Goal: Information Seeking & Learning: Learn about a topic

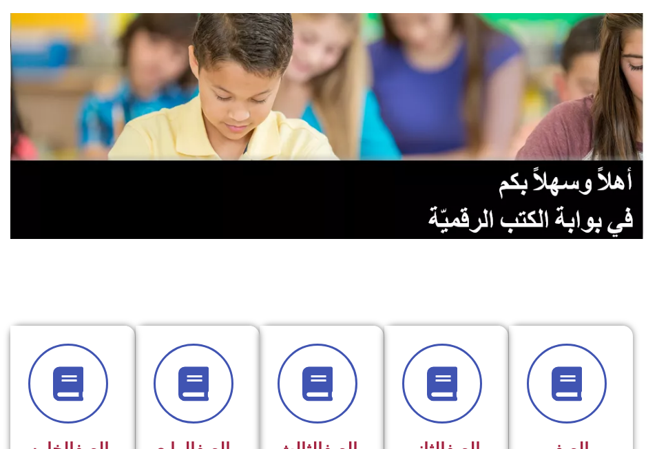
scroll to position [276, 0]
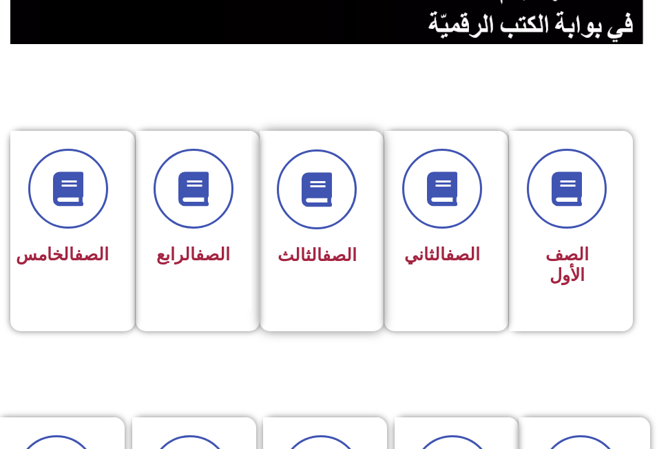
click at [308, 238] on div "الصف الثالث" at bounding box center [317, 210] width 79 height 123
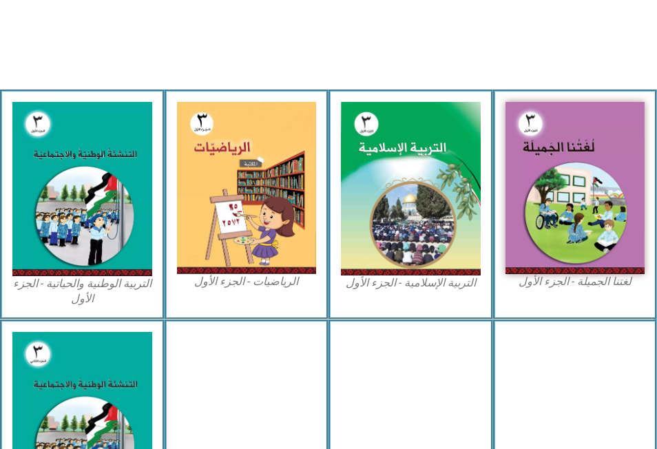
scroll to position [413, 0]
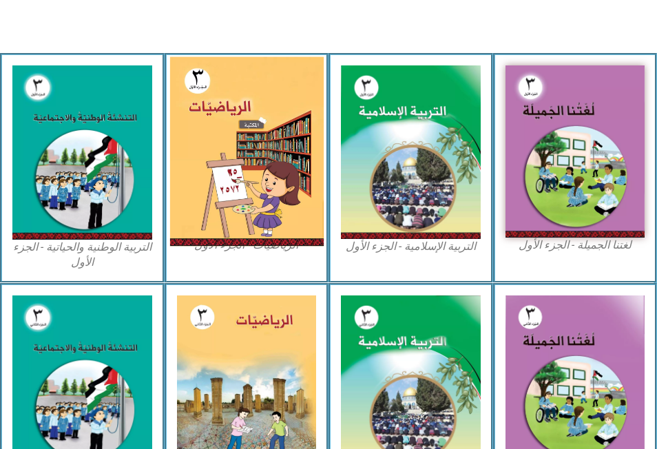
click at [241, 194] on img at bounding box center [246, 151] width 154 height 189
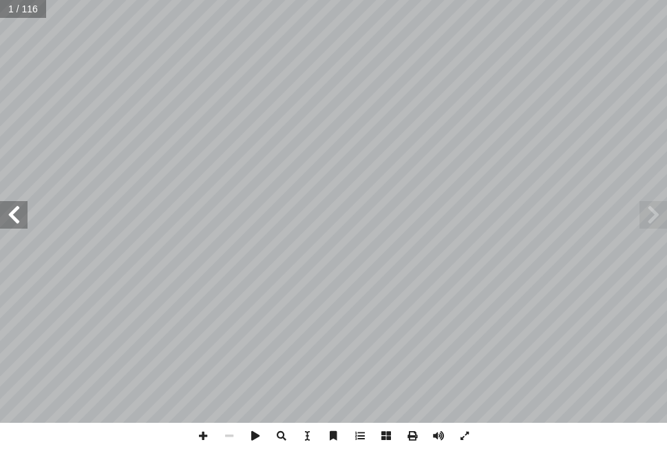
click at [16, 220] on span at bounding box center [14, 215] width 28 height 28
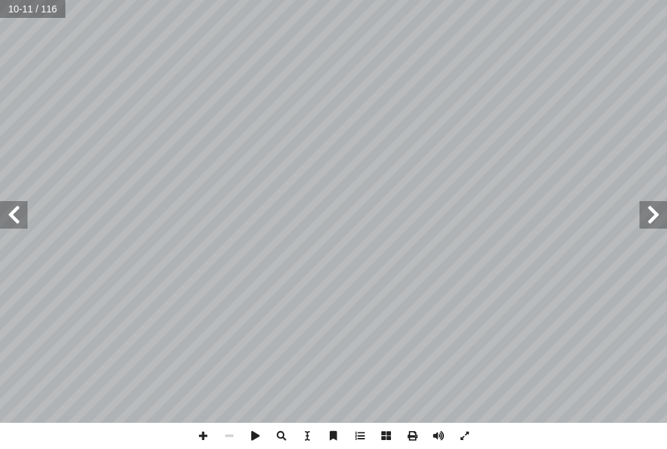
click at [16, 220] on span at bounding box center [14, 215] width 28 height 28
click at [652, 220] on span at bounding box center [654, 215] width 28 height 28
click at [227, 435] on span at bounding box center [229, 436] width 26 height 26
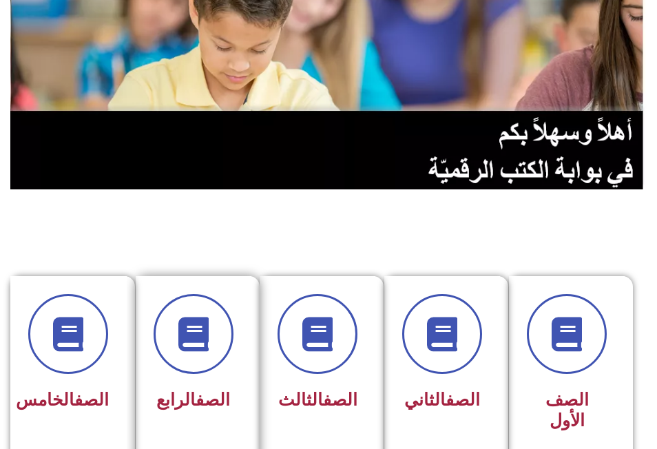
scroll to position [207, 0]
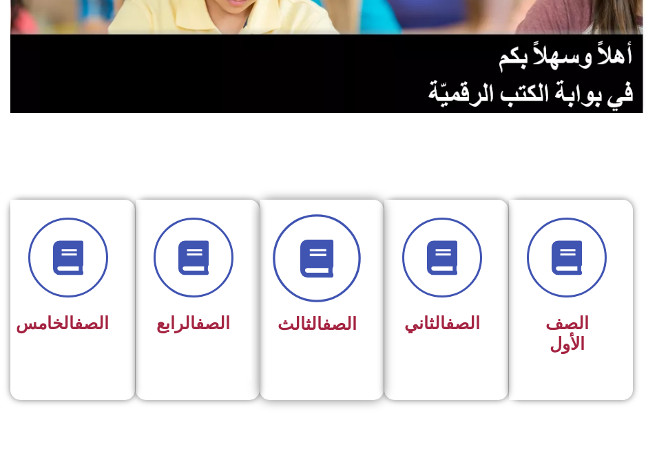
click at [307, 280] on span at bounding box center [317, 258] width 88 height 88
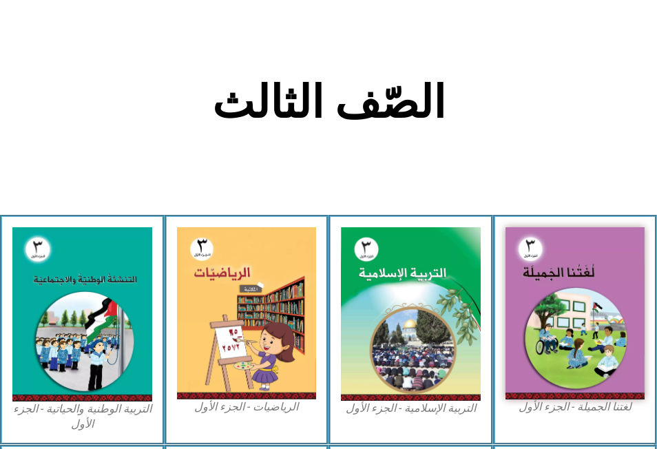
scroll to position [276, 0]
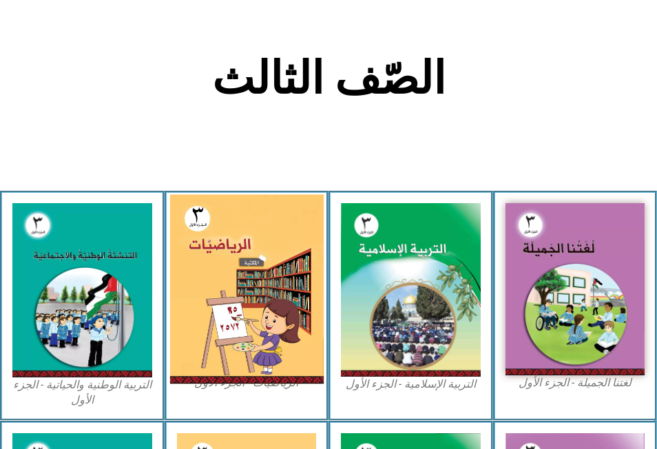
click at [245, 300] on img at bounding box center [246, 289] width 154 height 189
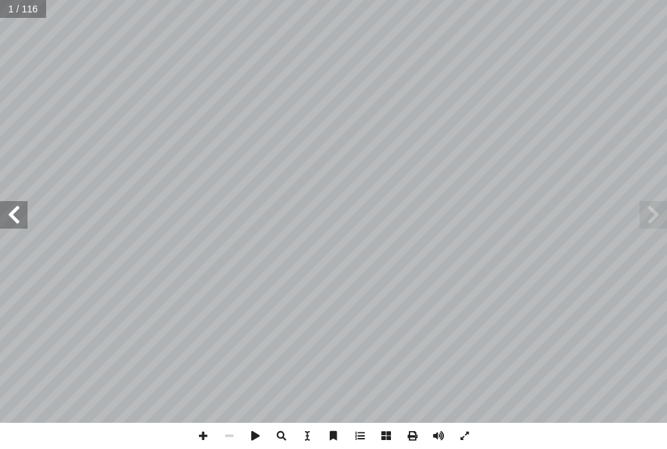
click at [18, 218] on span at bounding box center [14, 215] width 28 height 28
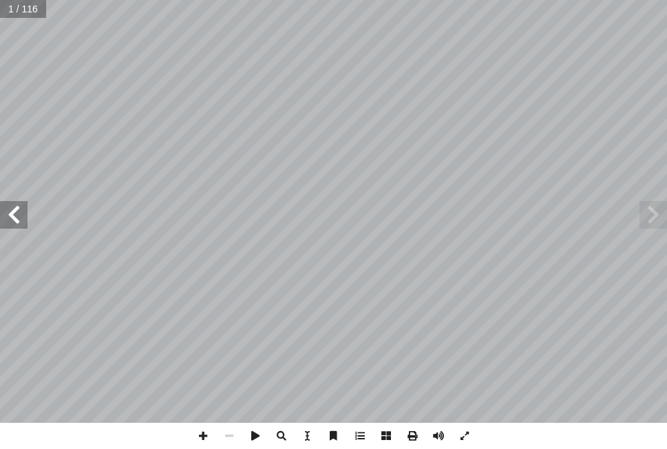
click at [18, 218] on span at bounding box center [14, 215] width 28 height 28
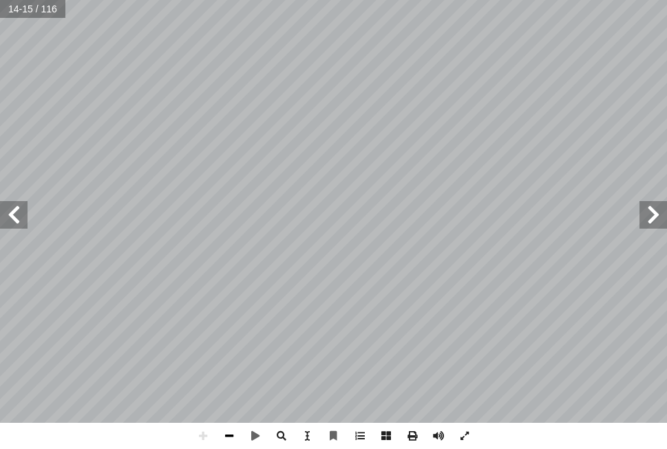
click at [225, 436] on span at bounding box center [229, 436] width 26 height 26
click at [475, 424] on div "١٠ ني � الث ُ س ْ ر ّ الد ١ ة َّ ي ِ ل ِ نز َ الم ُ ة َ القيم لكل فرد الحق في ا…" at bounding box center [333, 224] width 667 height 449
